Goal: Task Accomplishment & Management: Manage account settings

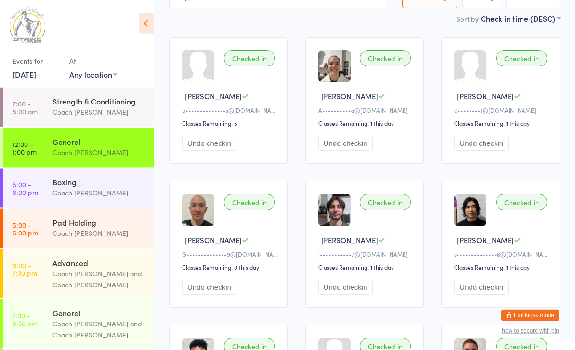
scroll to position [77, 0]
click at [520, 332] on div "Checked in [PERSON_NAME] A p••••••••••••••s@[DOMAIN_NAME] Classes Remaining: 5 …" at bounding box center [364, 244] width 408 height 432
click at [545, 321] on button "Exit kiosk mode" at bounding box center [530, 315] width 58 height 12
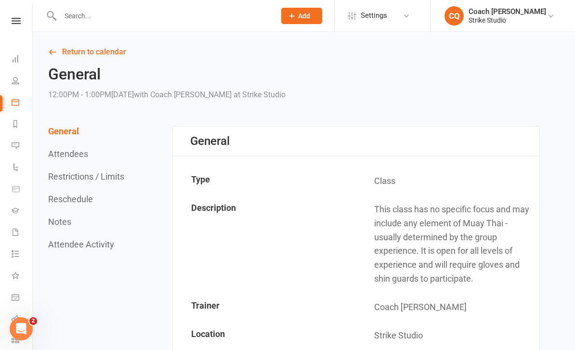
click at [227, 19] on input "text" at bounding box center [162, 15] width 211 height 13
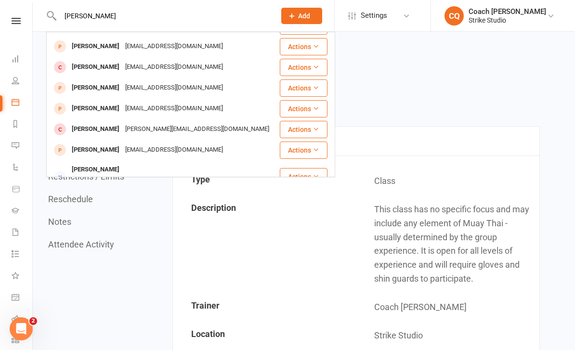
scroll to position [14, 0]
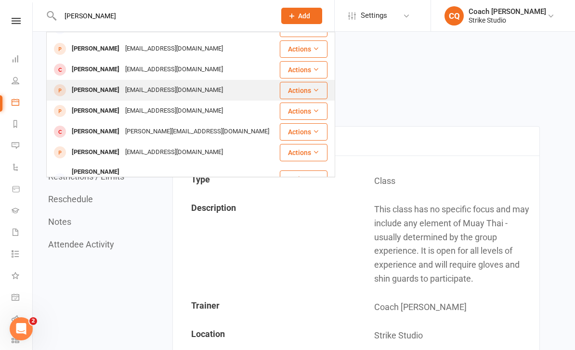
type input "Dan"
click at [82, 85] on div "Dan Tran" at bounding box center [95, 90] width 53 height 14
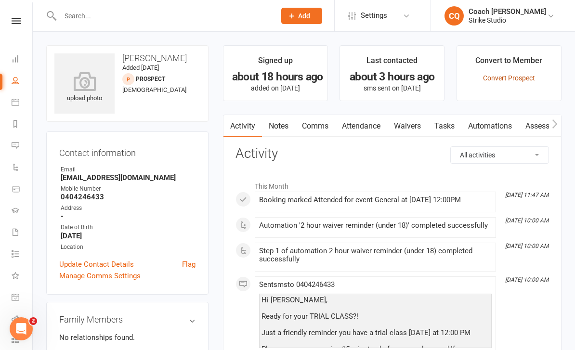
click at [520, 79] on link "Convert Prospect" at bounding box center [509, 78] width 52 height 8
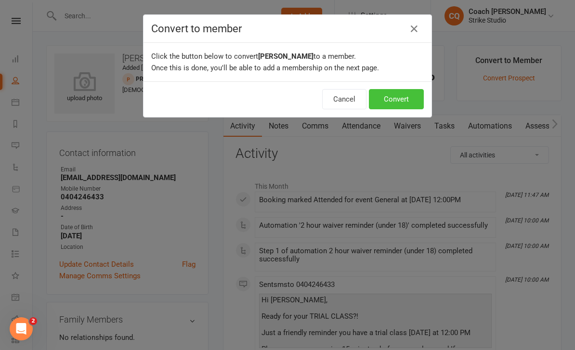
click at [401, 99] on button "Convert" at bounding box center [396, 99] width 55 height 20
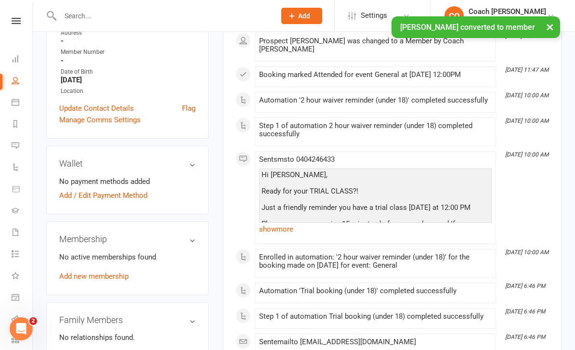
scroll to position [202, 0]
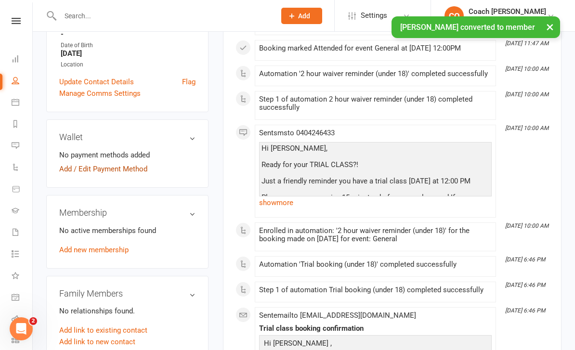
click at [136, 167] on link "Add / Edit Payment Method" at bounding box center [103, 169] width 88 height 12
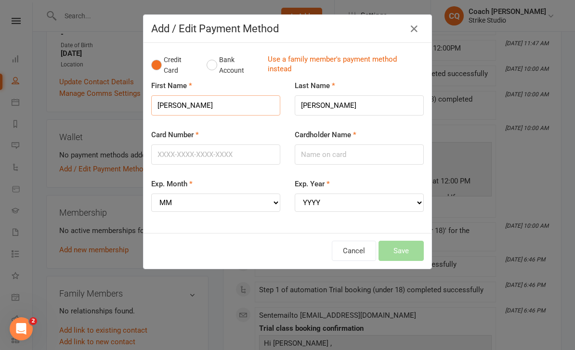
click at [173, 100] on input "Dan" at bounding box center [215, 105] width 129 height 20
click at [165, 95] on input "Dan" at bounding box center [215, 105] width 129 height 20
click at [193, 100] on input "Dan" at bounding box center [215, 105] width 129 height 20
type input "D"
type input "Dan"
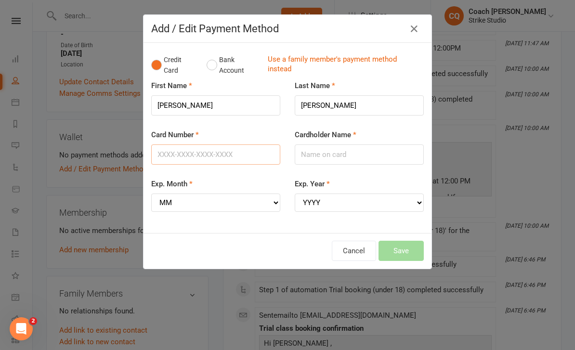
click at [164, 152] on input "Card Number" at bounding box center [215, 154] width 129 height 20
type input "5523505280508636"
click at [337, 154] on input "Cardholder Name" at bounding box center [359, 154] width 129 height 20
type input "n"
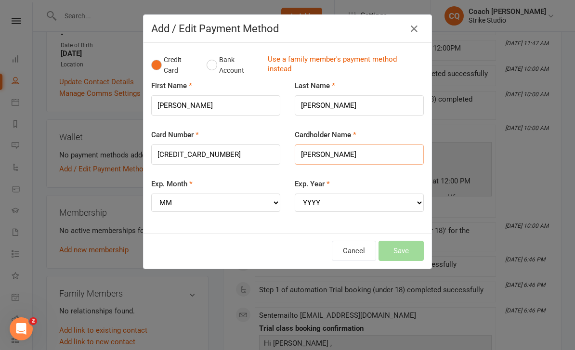
type input "Nhu Ngo"
click at [275, 200] on select "MM 01 02 03 04 05 06 07 08 09 10 11 12" at bounding box center [215, 202] width 129 height 18
select select "01"
click at [341, 197] on select "YYYY 2025 2026 2027 2028 2029 2030 2031 2032 2033 2034" at bounding box center [359, 202] width 129 height 18
select select "2027"
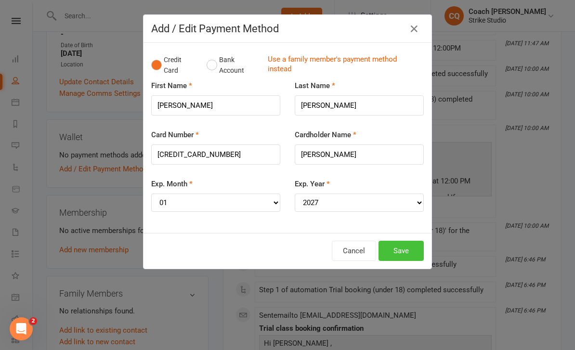
click at [405, 244] on button "Save" at bounding box center [400, 251] width 45 height 20
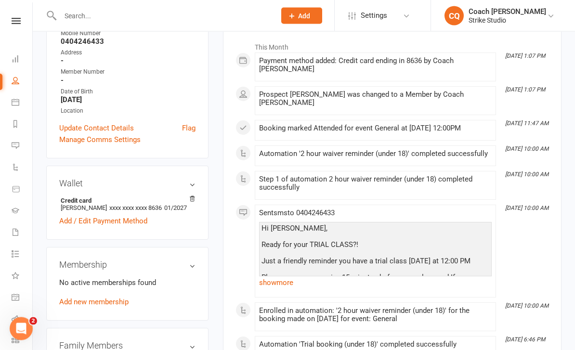
scroll to position [155, 0]
click at [119, 304] on link "Add new membership" at bounding box center [93, 301] width 69 height 9
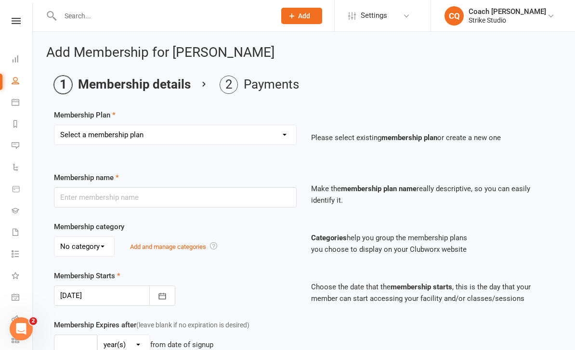
click at [286, 142] on select "Select a membership plan Staff Prepaid (12 month membership) Prepaid (6-month m…" at bounding box center [175, 134] width 242 height 19
select select "3"
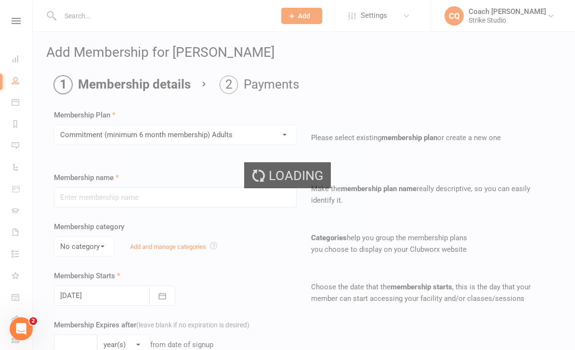
type input "Commitment (minimum 6 month membership) Adults"
select select "0"
type input "0"
type input "2"
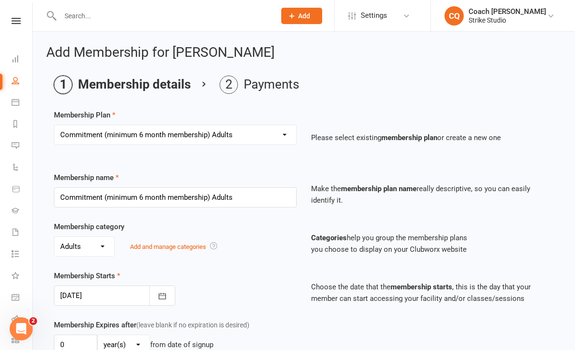
click at [100, 299] on div at bounding box center [114, 295] width 121 height 20
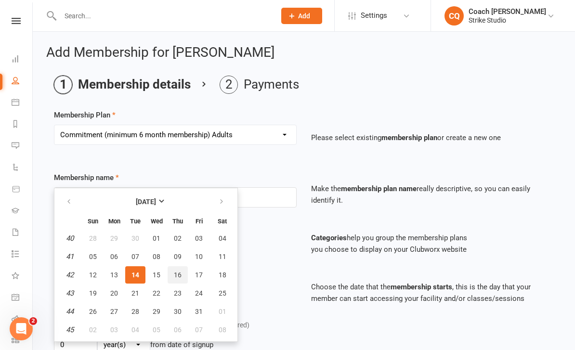
click at [182, 274] on button "16" at bounding box center [177, 274] width 20 height 17
type input "16 Oct 2025"
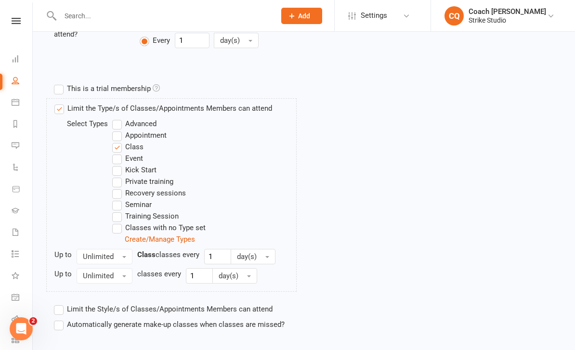
scroll to position [453, 0]
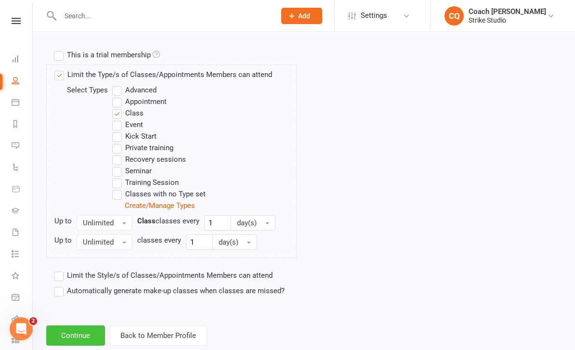
click at [76, 331] on button "Continue" at bounding box center [75, 335] width 59 height 20
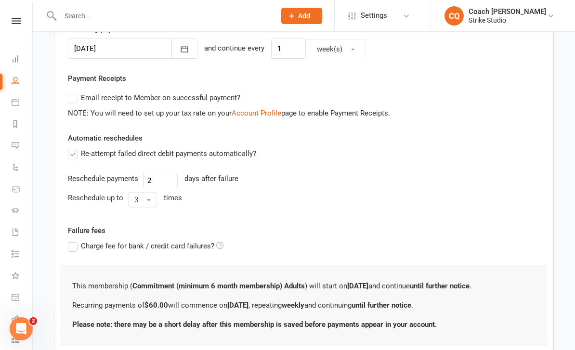
scroll to position [288, 0]
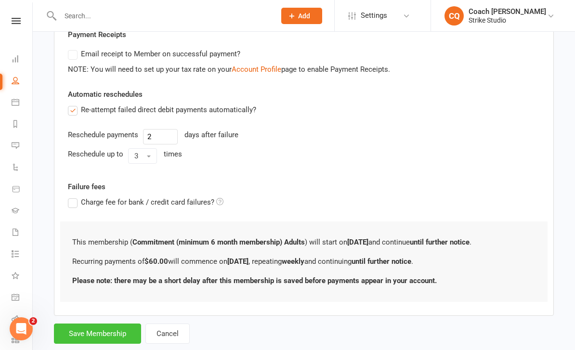
click at [106, 326] on button "Save Membership" at bounding box center [97, 333] width 87 height 20
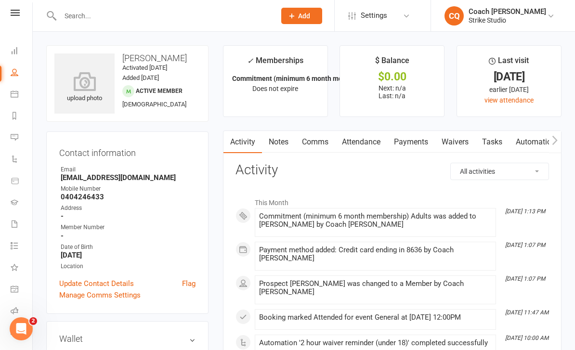
scroll to position [8, 1]
